Goal: Check status

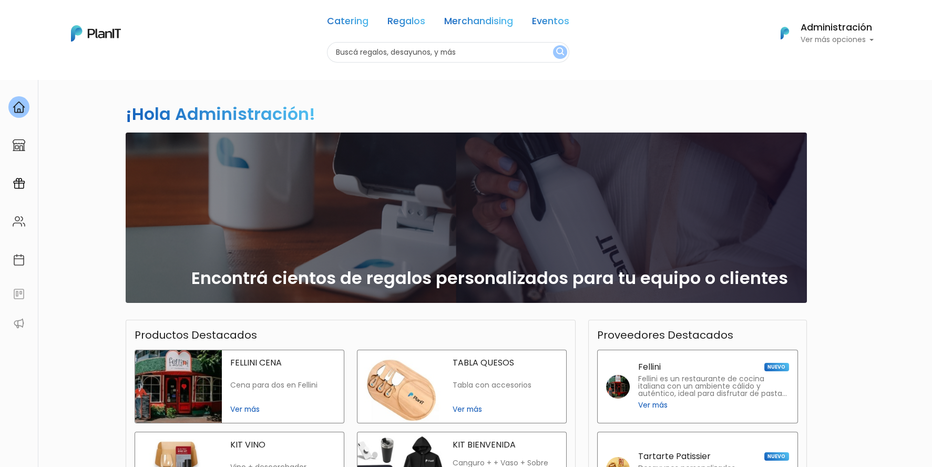
click at [799, 24] on div "Administración Ver más opciones" at bounding box center [823, 33] width 101 height 23
click at [814, 58] on span "Mis Compras" at bounding box center [815, 62] width 54 height 12
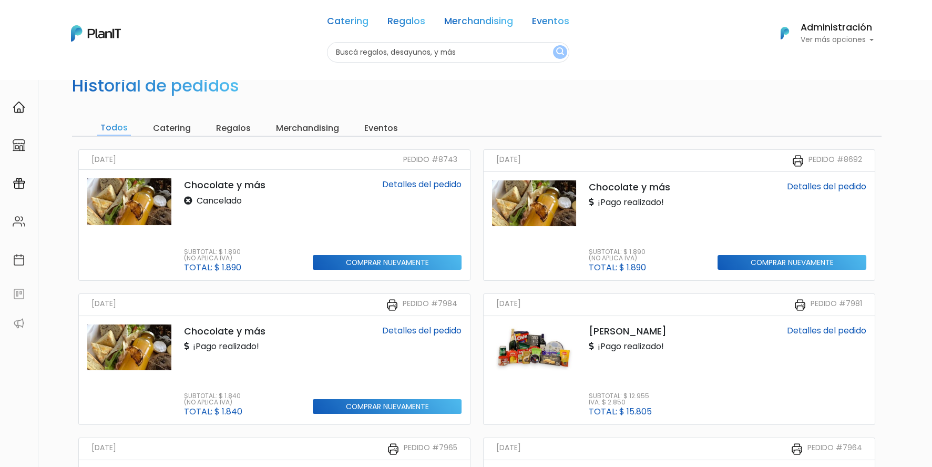
scroll to position [52, 0]
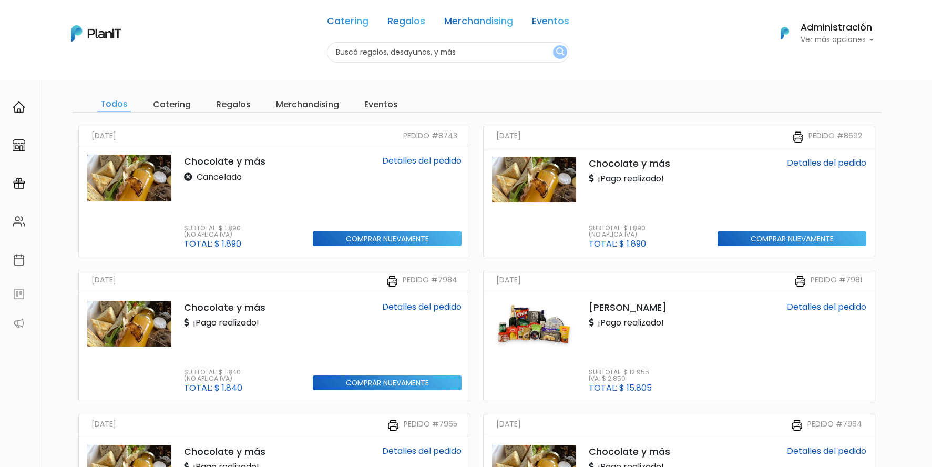
click at [554, 170] on img at bounding box center [534, 180] width 84 height 46
click at [501, 160] on img at bounding box center [534, 180] width 84 height 46
click at [561, 176] on img at bounding box center [534, 180] width 84 height 46
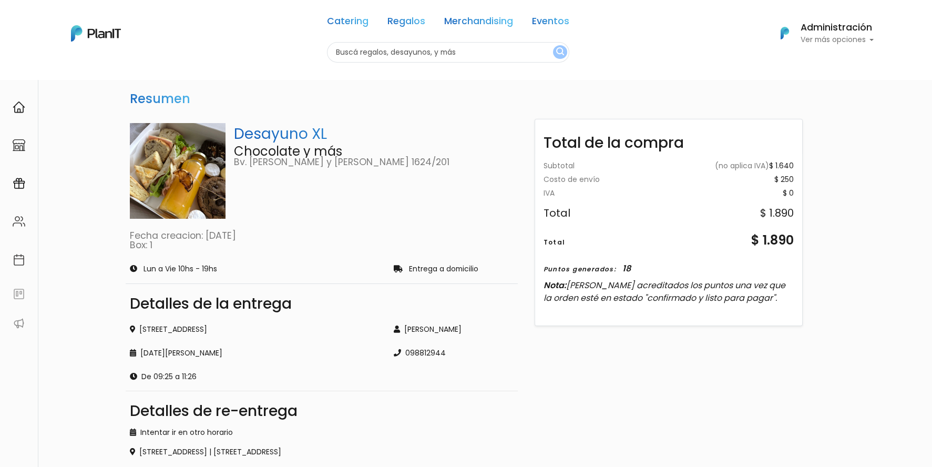
drag, startPoint x: 207, startPoint y: 234, endPoint x: 257, endPoint y: 234, distance: 50.4
click at [257, 234] on p "Fecha creacion: [DATE]" at bounding box center [322, 235] width 384 height 9
click at [227, 236] on p "Fecha creacion: [DATE]" at bounding box center [322, 235] width 384 height 9
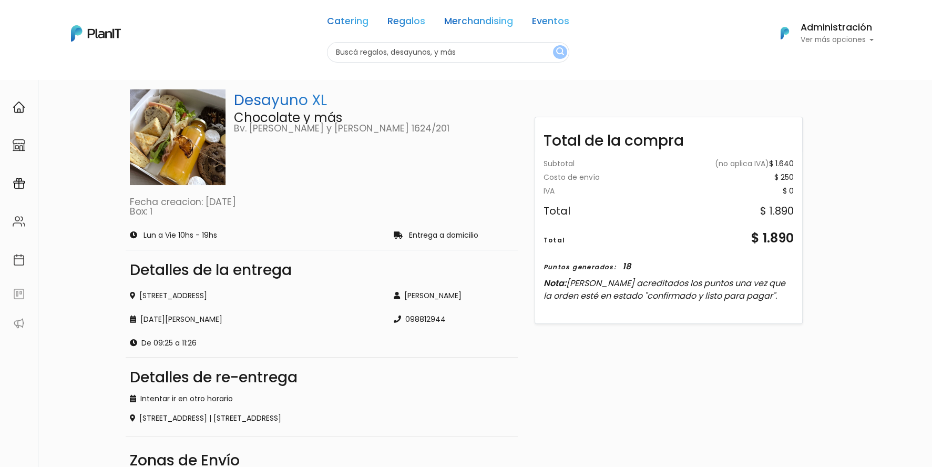
scroll to position [52, 0]
